Goal: Navigation & Orientation: Find specific page/section

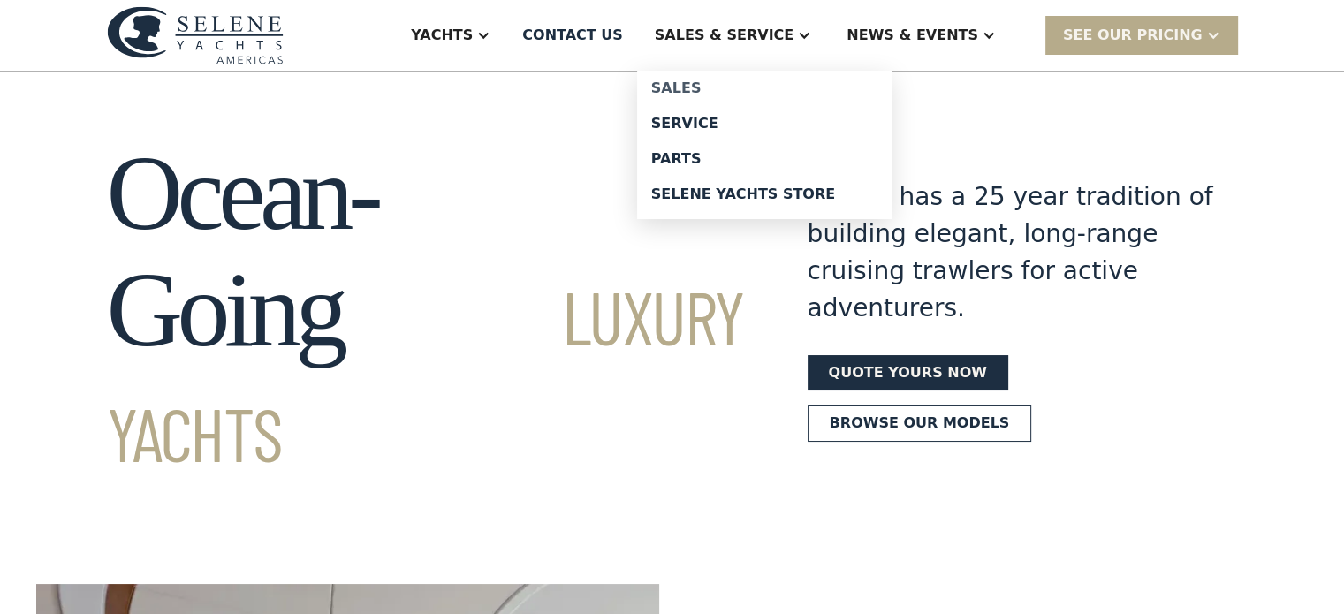
click at [745, 83] on div "Sales" at bounding box center [764, 88] width 226 height 14
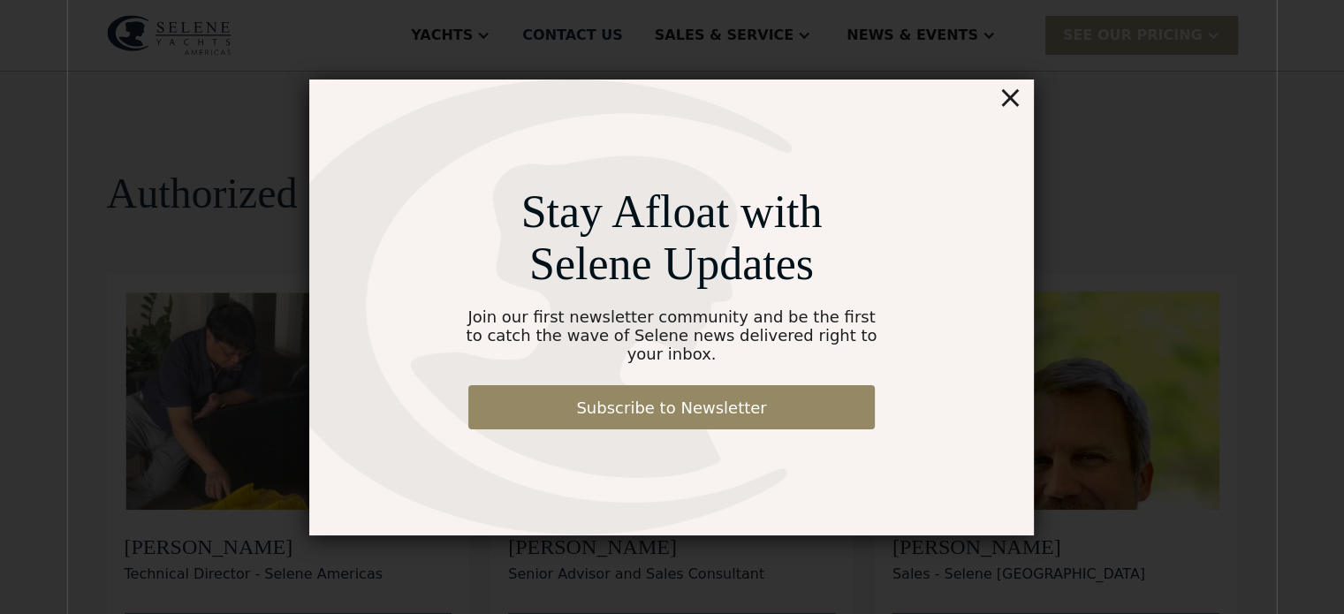
click at [1013, 106] on div "×" at bounding box center [1011, 97] width 26 height 35
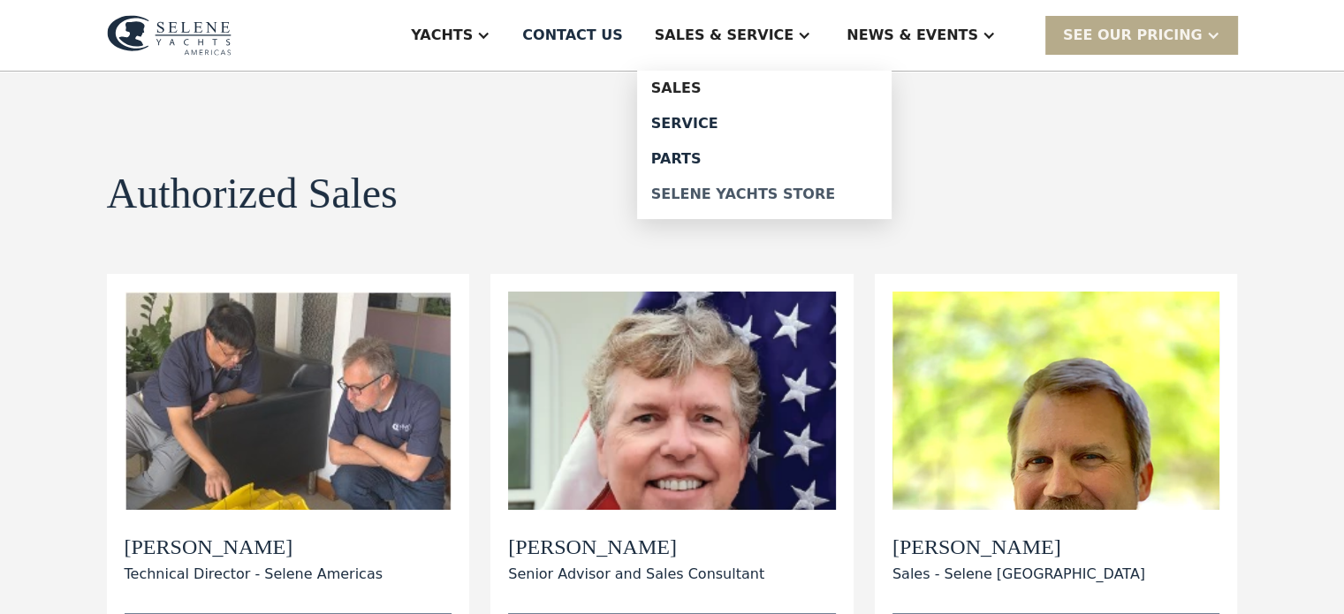
click at [780, 189] on div "Selene Yachts Store" at bounding box center [764, 194] width 226 height 14
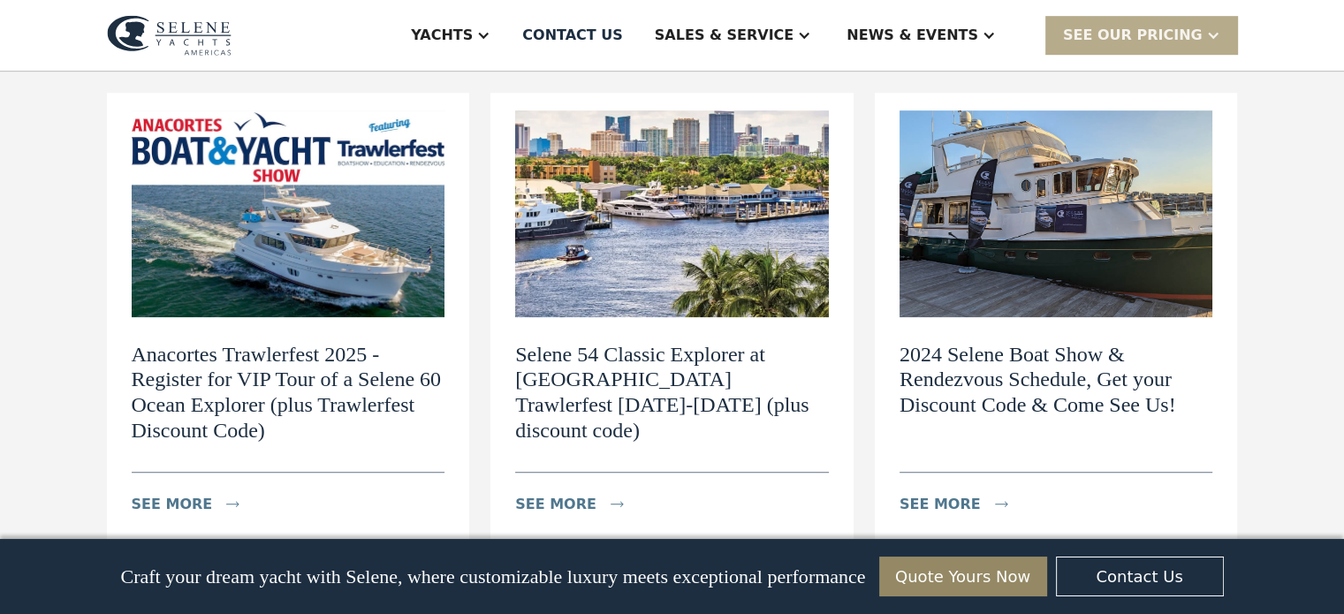
scroll to position [1139, 0]
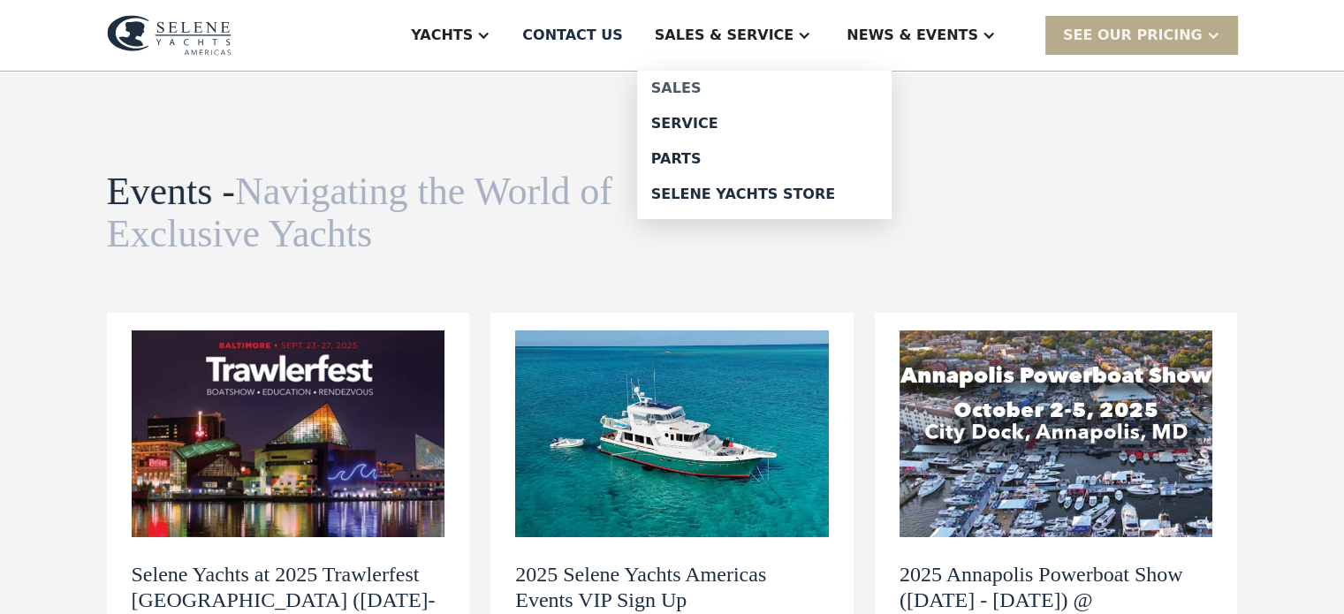
click at [735, 83] on div "Sales" at bounding box center [764, 88] width 226 height 14
